Goal: Task Accomplishment & Management: Manage account settings

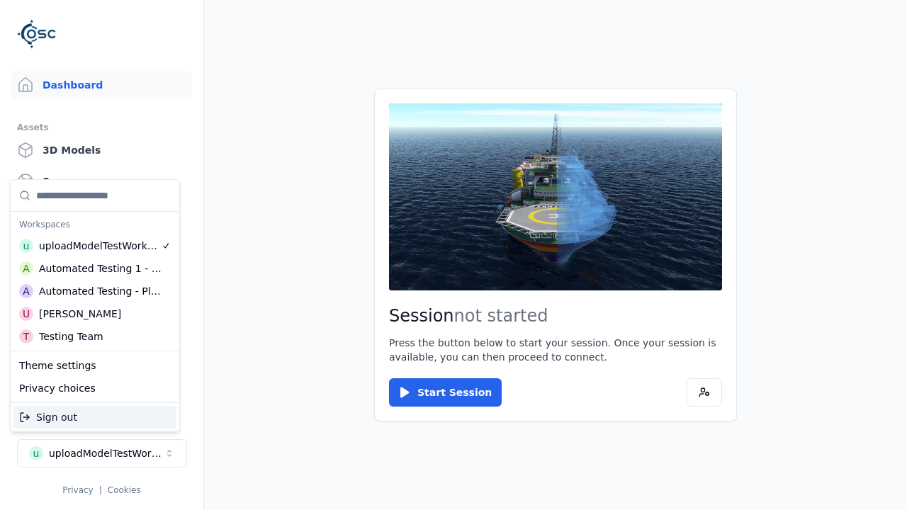
click at [95, 291] on div "Automated Testing - Playwright" at bounding box center [100, 291] width 123 height 14
click at [453, 255] on html "Support Dashboard Assets 3D Models Scenes Datasets Recordings Support Documenta…" at bounding box center [453, 255] width 907 height 510
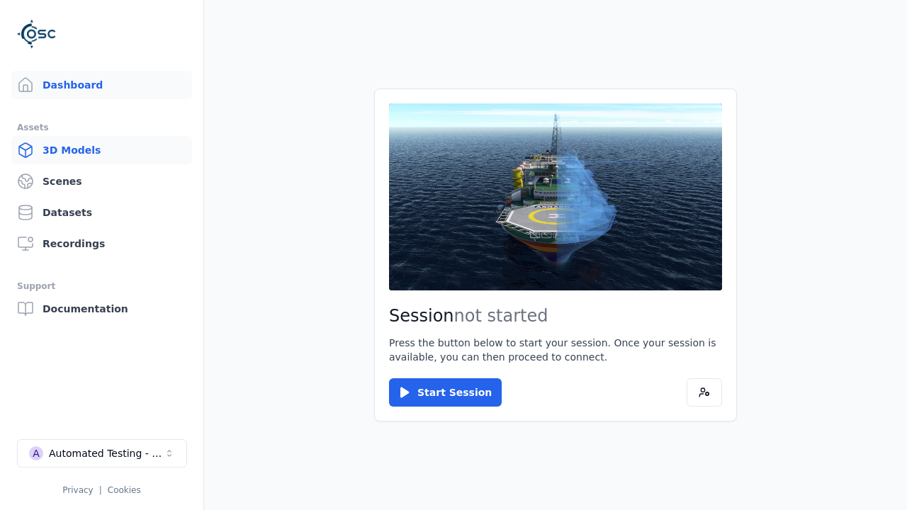
click at [101, 150] on link "3D Models" at bounding box center [101, 150] width 181 height 28
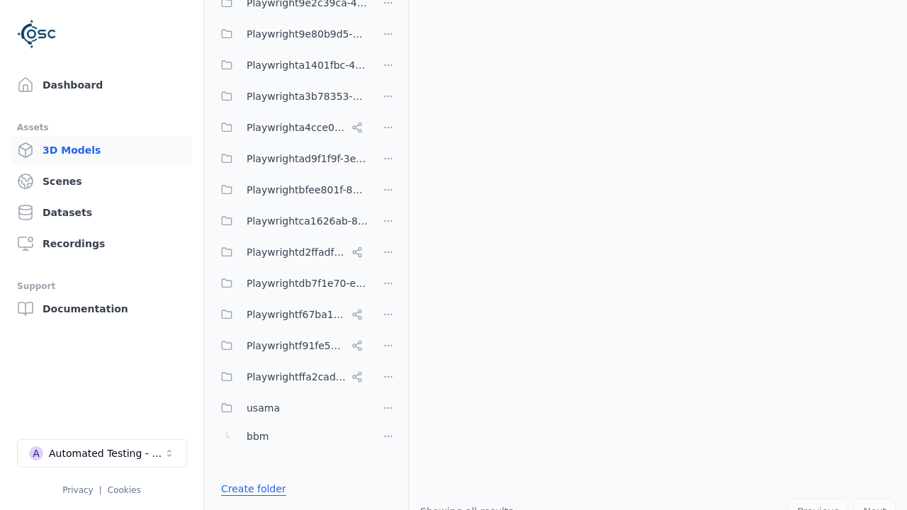
click at [249, 489] on link "Create folder" at bounding box center [253, 489] width 65 height 14
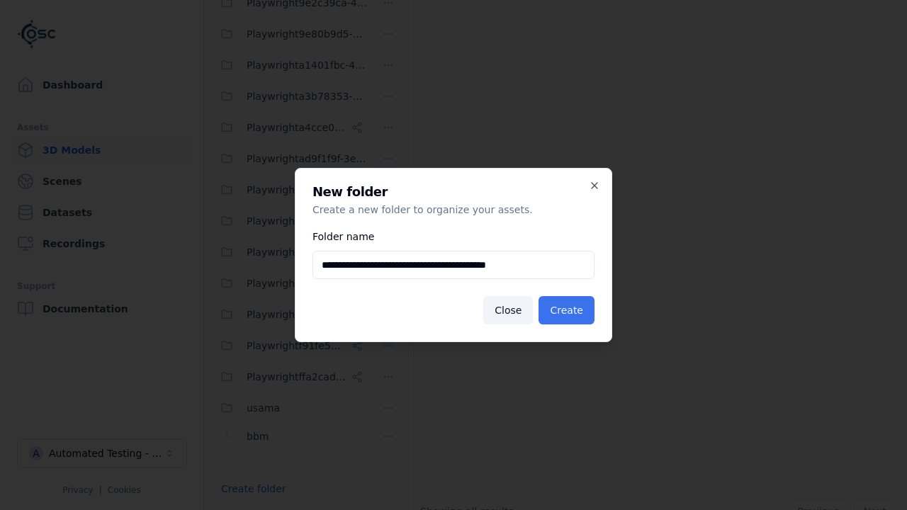
type input "**********"
click at [568, 310] on button "Create" at bounding box center [566, 310] width 56 height 28
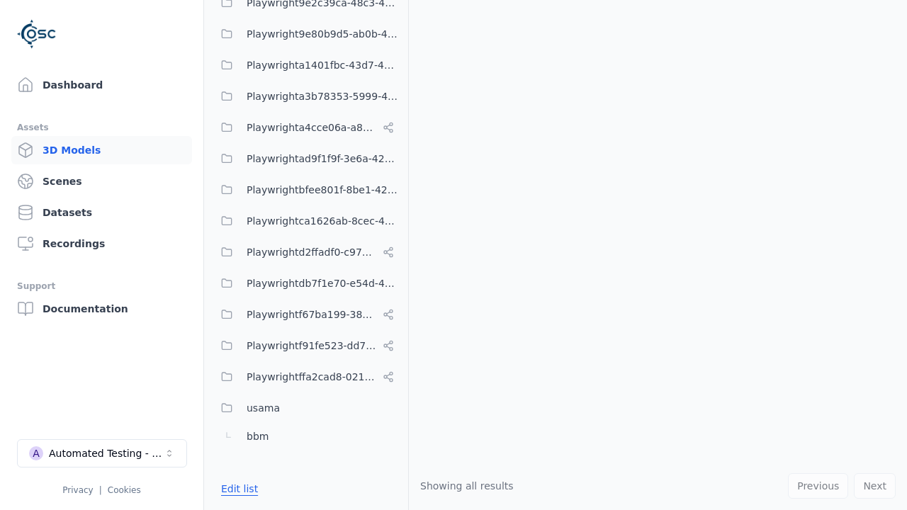
click at [237, 489] on button "Edit list" at bounding box center [239, 488] width 54 height 25
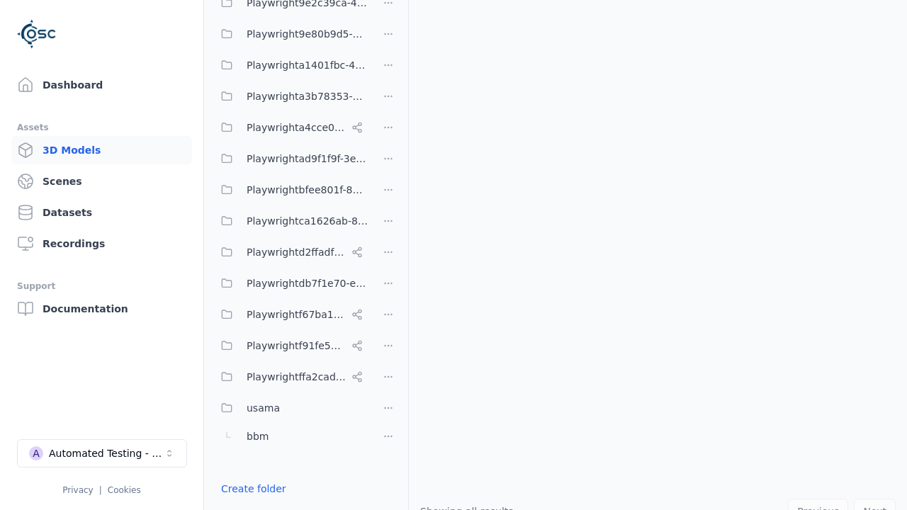
click at [388, 255] on html "Support Dashboard Assets 3D Models Scenes Datasets Recordings Support Documenta…" at bounding box center [453, 255] width 907 height 510
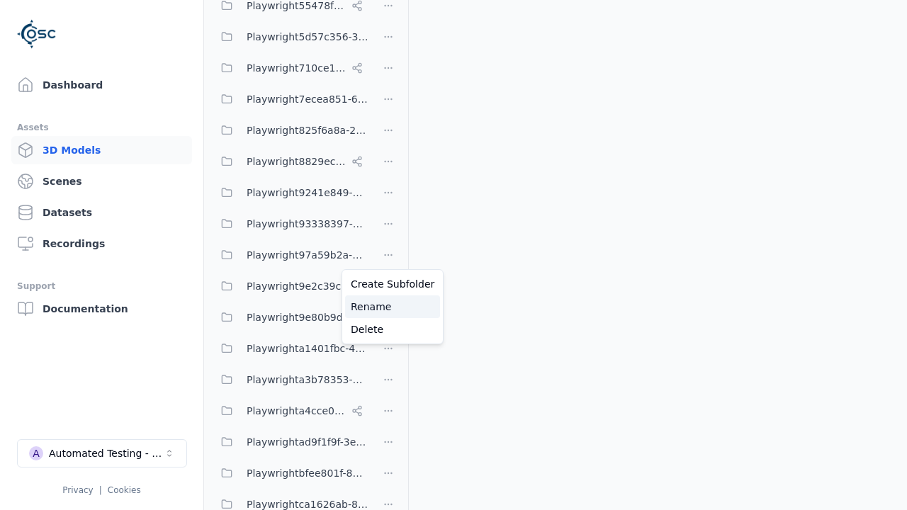
click at [387, 307] on div "Rename" at bounding box center [392, 306] width 95 height 23
